Goal: Register for event/course

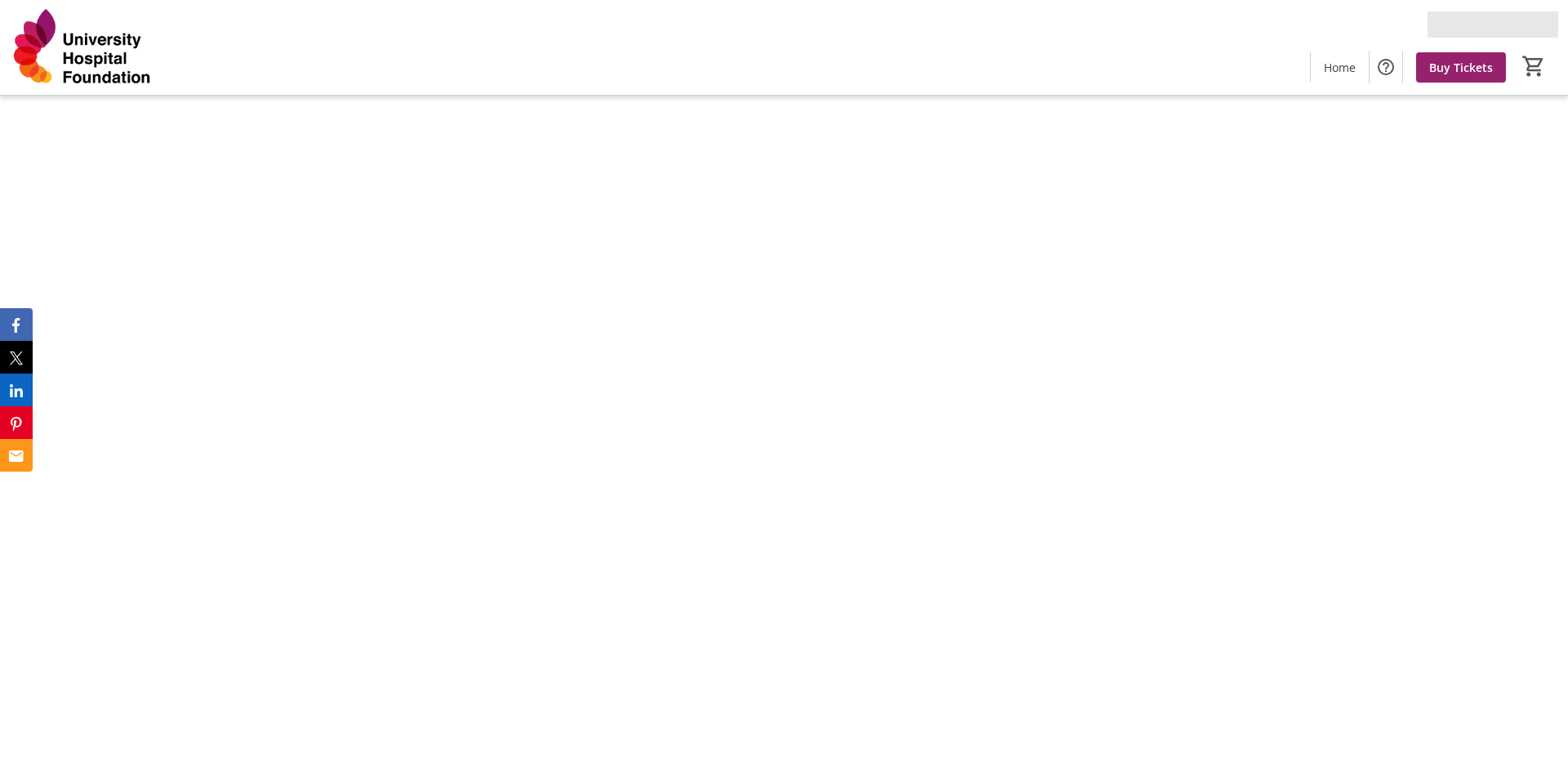
click at [839, 180] on img at bounding box center [784, 390] width 338 height 779
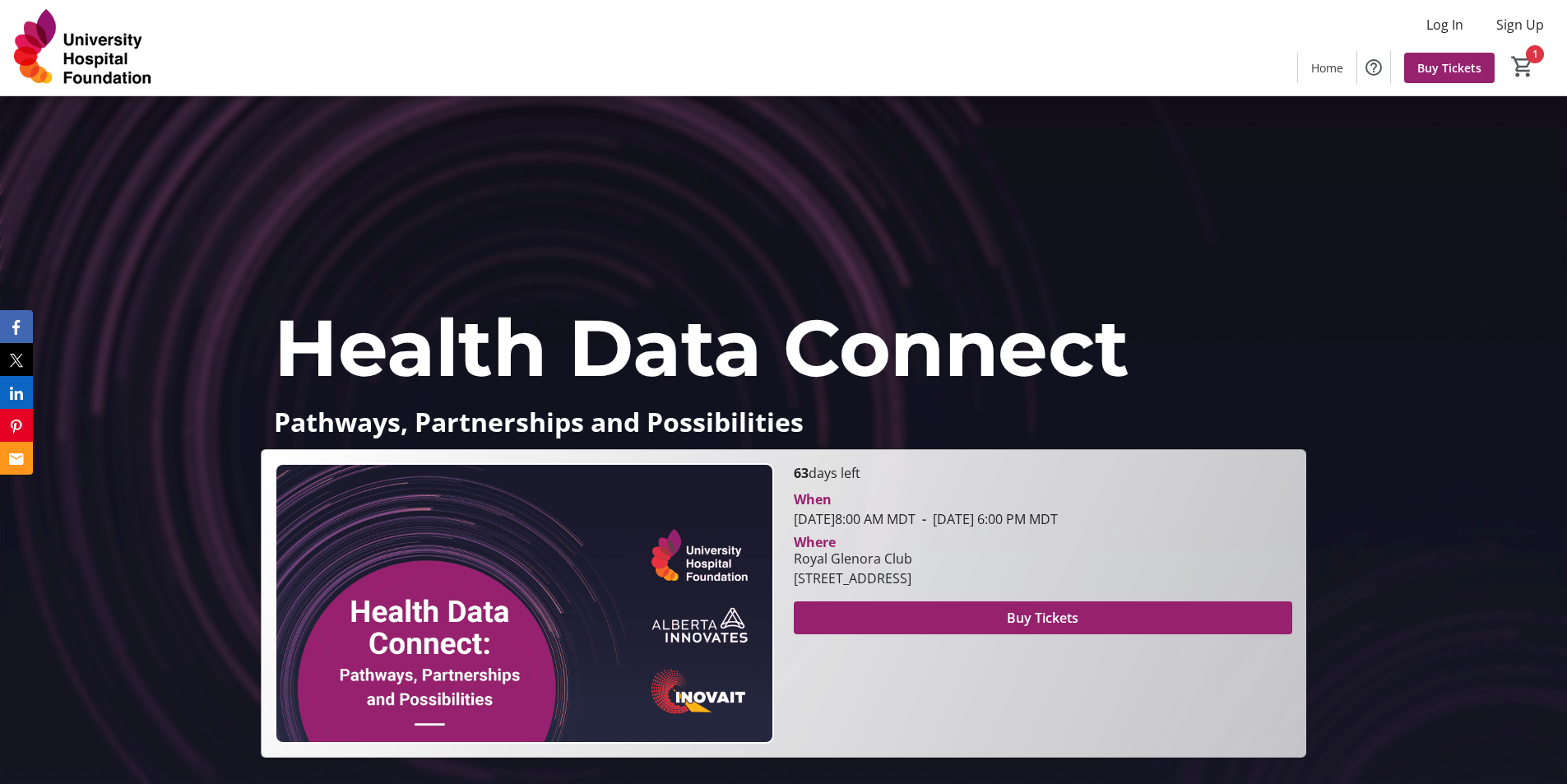
click at [521, 215] on div "Health Data Connect Pathways, Partnerships and Possibilities Health Data Connec…" at bounding box center [784, 427] width 1567 height 661
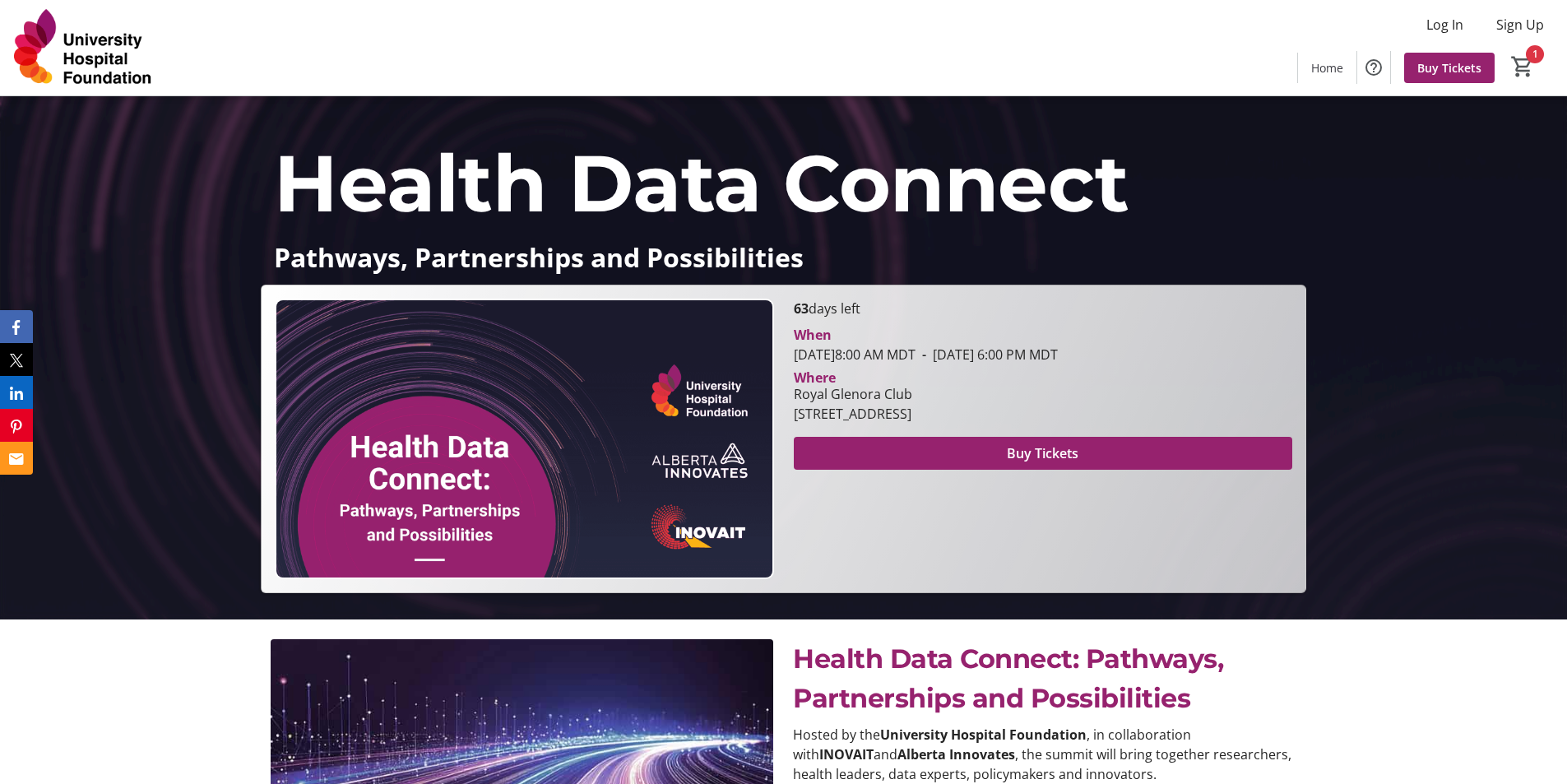
scroll to position [82, 0]
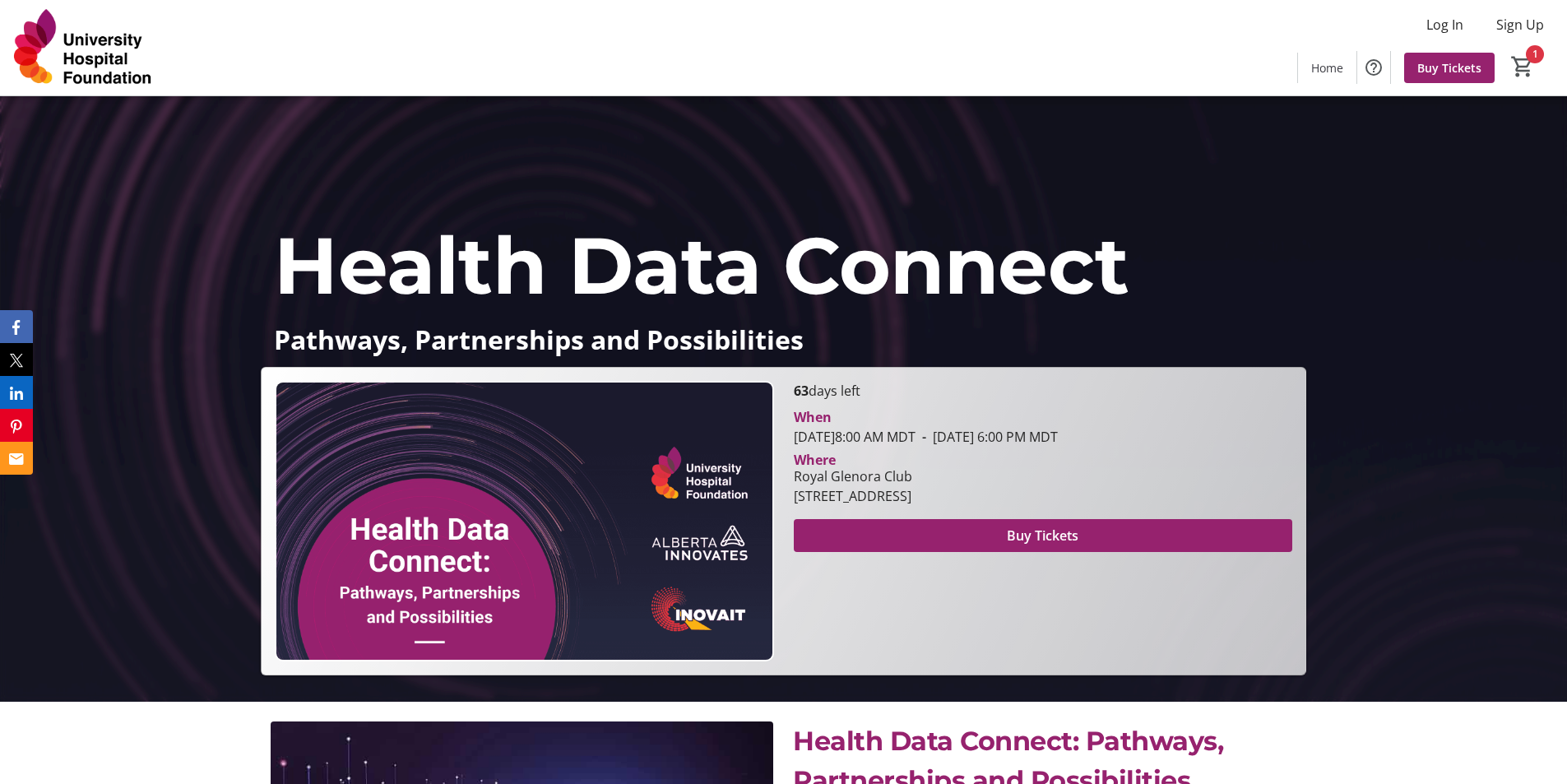
click at [882, 140] on div "Health Data Connect Pathways, Partnerships and Possibilities Health Data Connec…" at bounding box center [784, 344] width 1567 height 661
